Goal: Task Accomplishment & Management: Complete application form

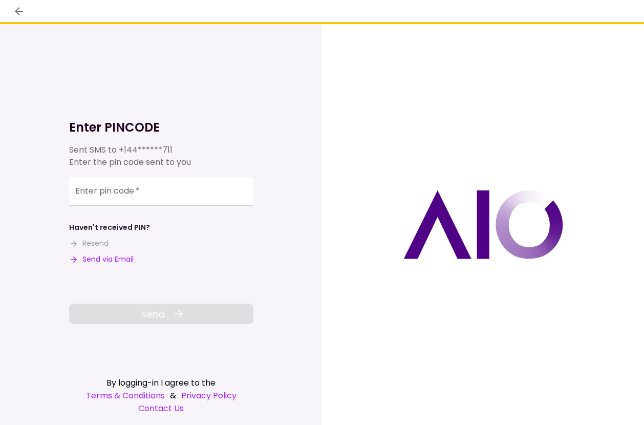
click at [112, 184] on div "Enter pin code   *" at bounding box center [161, 191] width 184 height 29
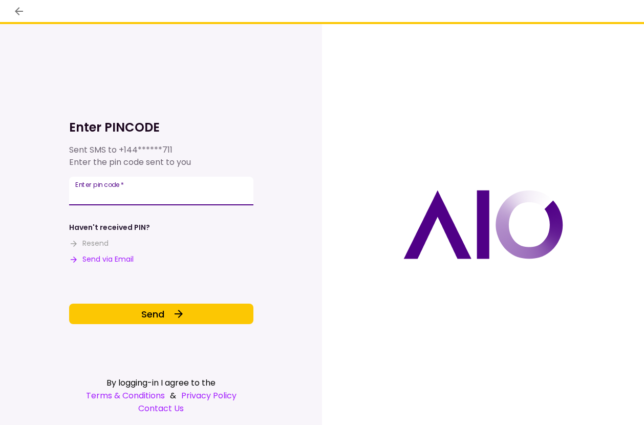
type input "******"
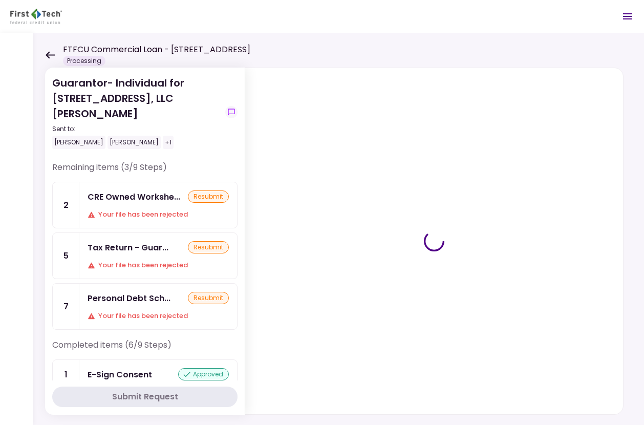
click at [48, 53] on icon at bounding box center [50, 54] width 9 height 7
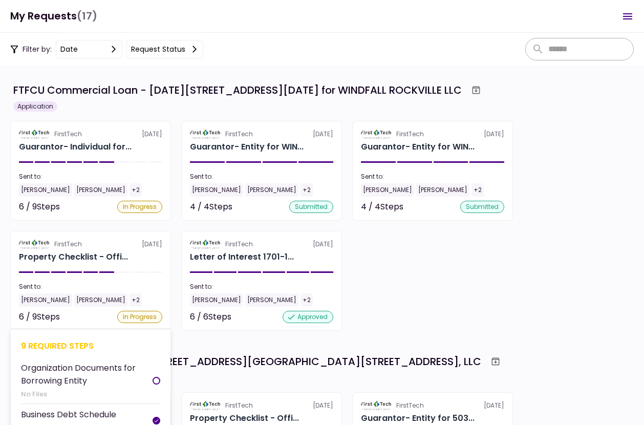
click at [85, 263] on section "FirstTech 6 Oct Property Checklist - Offi... Sent to: Eddie Ni Judy Ni +2 6 / 9…" at bounding box center [90, 281] width 161 height 100
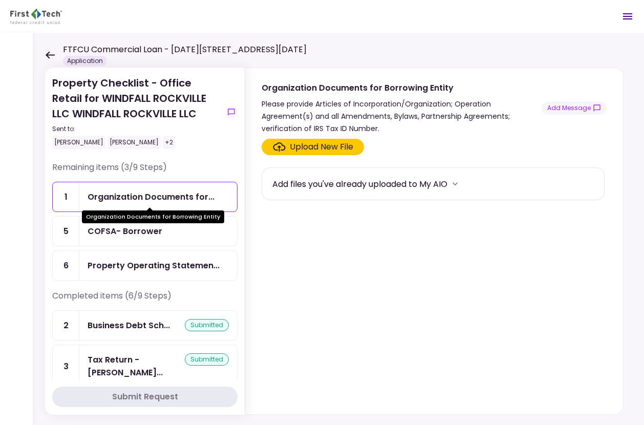
click at [175, 203] on div "Organization Documents for..." at bounding box center [151, 197] width 127 height 13
click at [296, 144] on div "Upload New File" at bounding box center [322, 147] width 64 height 12
click at [0, 0] on input "Upload New File" at bounding box center [0, 0] width 0 height 0
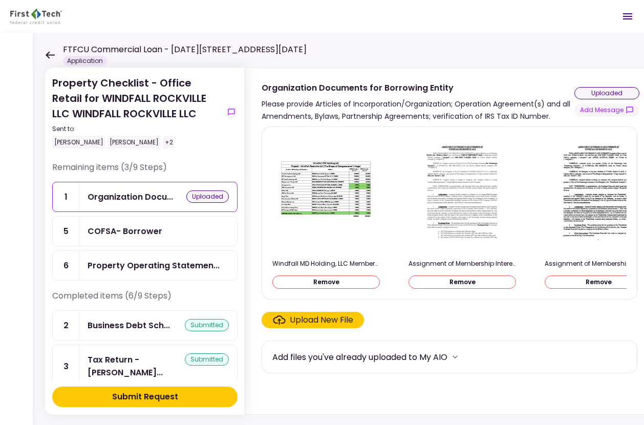
scroll to position [0, 28]
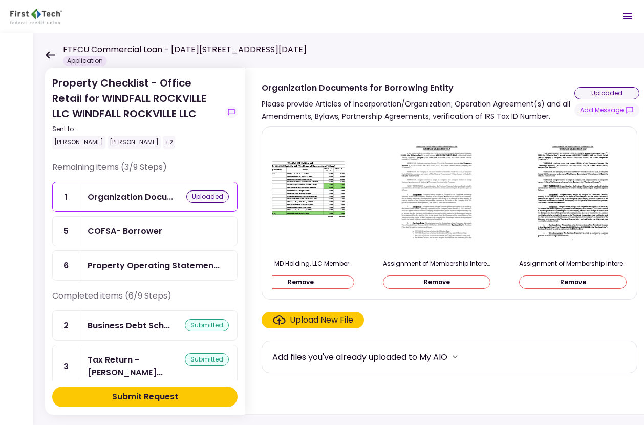
click at [168, 396] on div "Submit Request" at bounding box center [145, 397] width 66 height 12
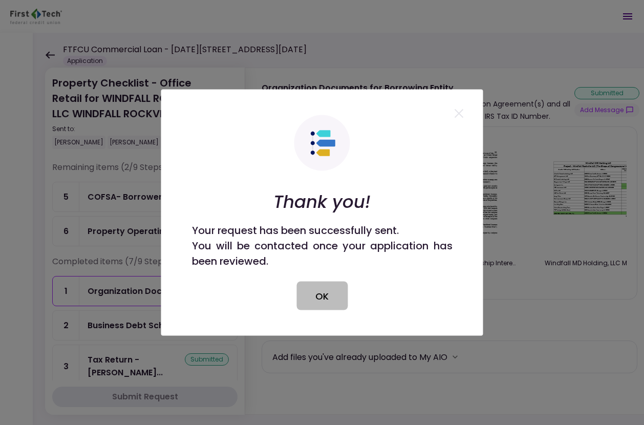
click at [323, 290] on button "OK" at bounding box center [322, 296] width 51 height 29
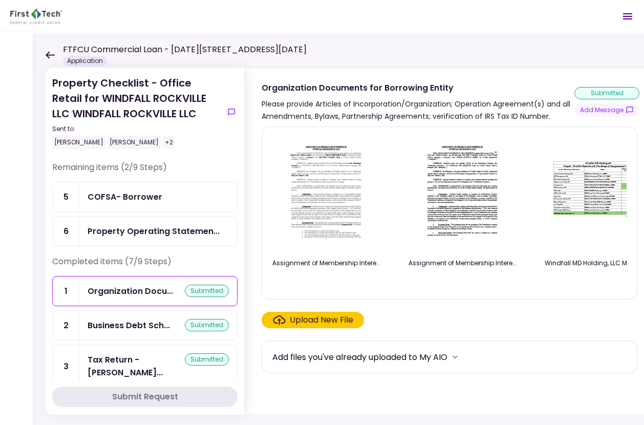
click at [45, 56] on icon at bounding box center [50, 55] width 10 height 8
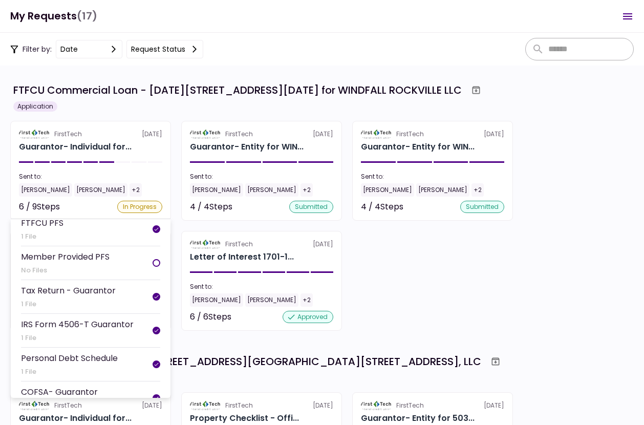
scroll to position [64, 0]
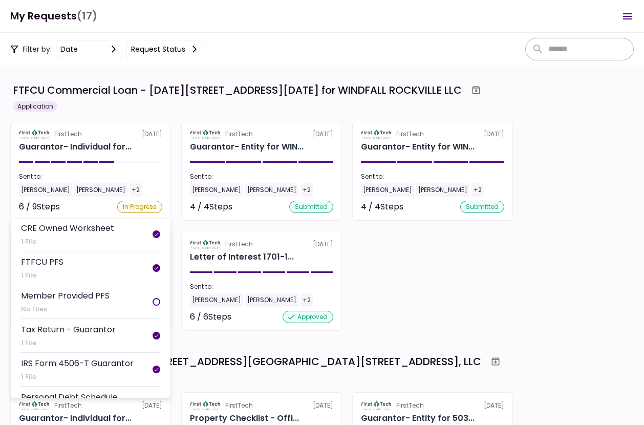
click at [109, 266] on li "FTFCU PFS 1 File" at bounding box center [90, 269] width 139 height 34
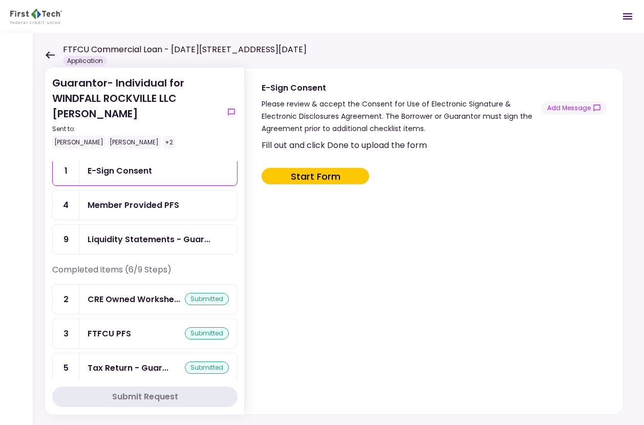
scroll to position [51, 0]
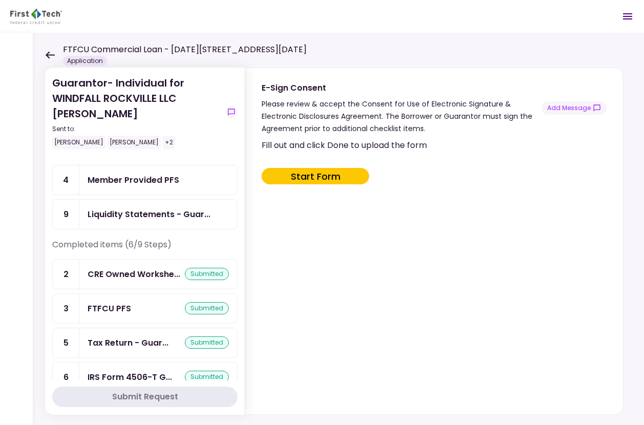
click at [139, 309] on div "FTFCU PFS submitted" at bounding box center [158, 308] width 141 height 13
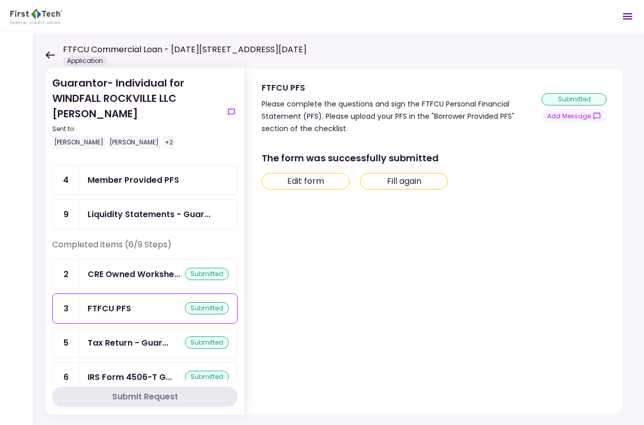
click at [48, 52] on icon at bounding box center [50, 55] width 10 height 8
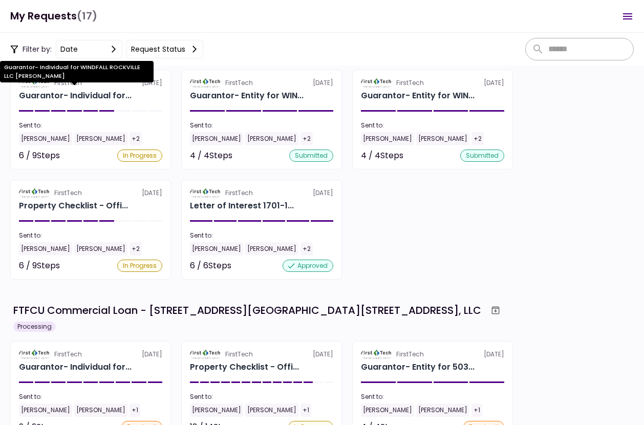
scroll to position [154, 0]
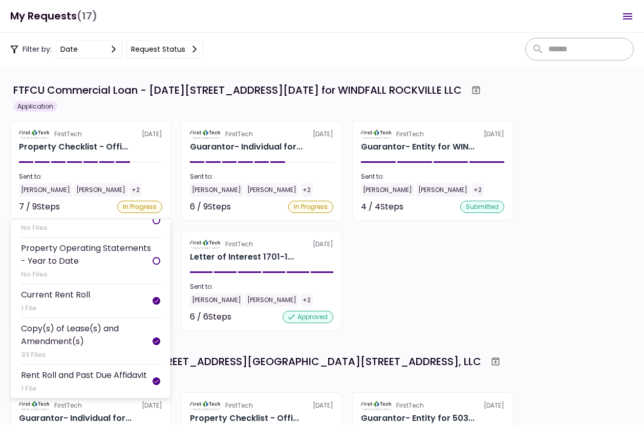
scroll to position [192, 0]
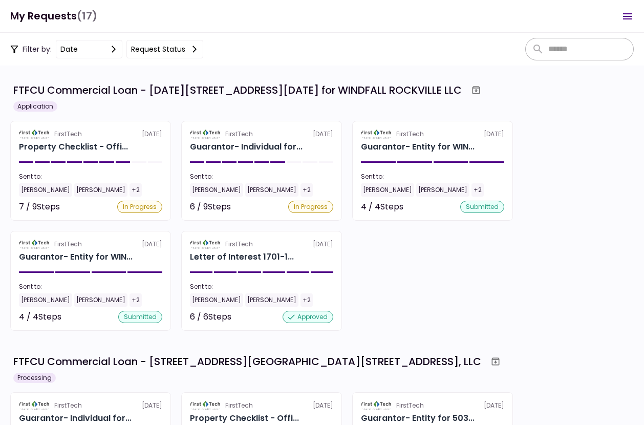
drag, startPoint x: 556, startPoint y: 273, endPoint x: 540, endPoint y: 271, distance: 16.0
click at [548, 272] on div "FirstTech [DATE] Property Checklist - Offi... Sent to: [PERSON_NAME] Ni [PERSON…" at bounding box center [322, 226] width 624 height 210
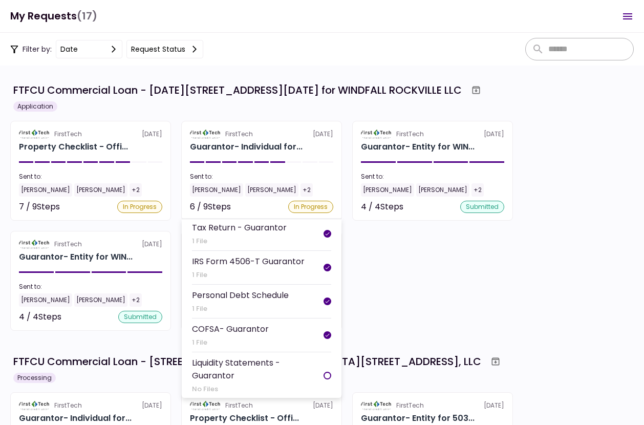
scroll to position [166, 0]
click at [249, 324] on div "COFSA- Guarantor" at bounding box center [230, 328] width 77 height 13
